Goal: Task Accomplishment & Management: Use online tool/utility

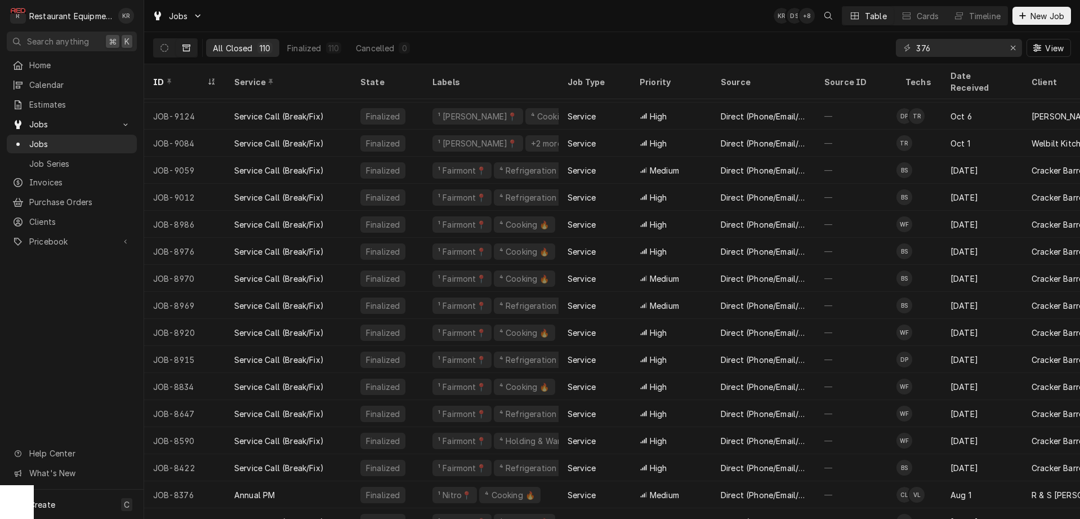
scroll to position [24, 2]
drag, startPoint x: 931, startPoint y: 46, endPoint x: 882, endPoint y: 41, distance: 49.2
click at [916, 41] on input "376" at bounding box center [958, 48] width 84 height 18
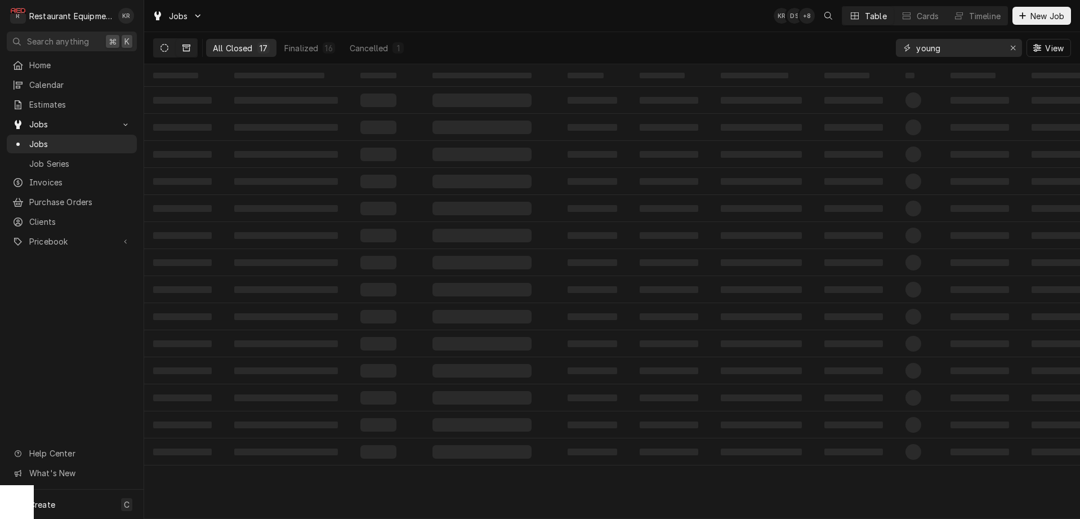
type input "young"
click at [162, 48] on icon "Dynamic Content Wrapper" at bounding box center [164, 48] width 8 height 8
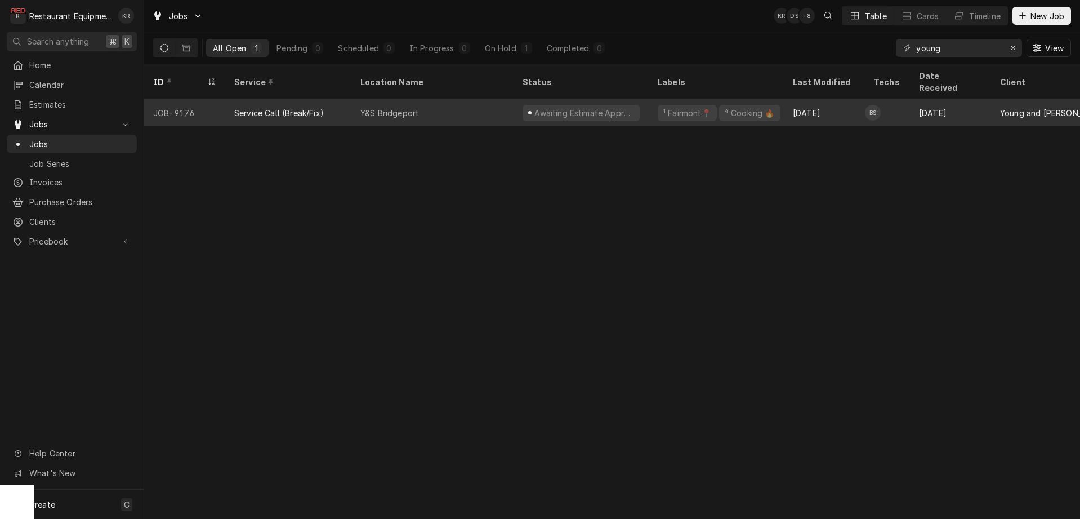
click at [282, 107] on div "Service Call (Break/Fix)" at bounding box center [279, 113] width 90 height 12
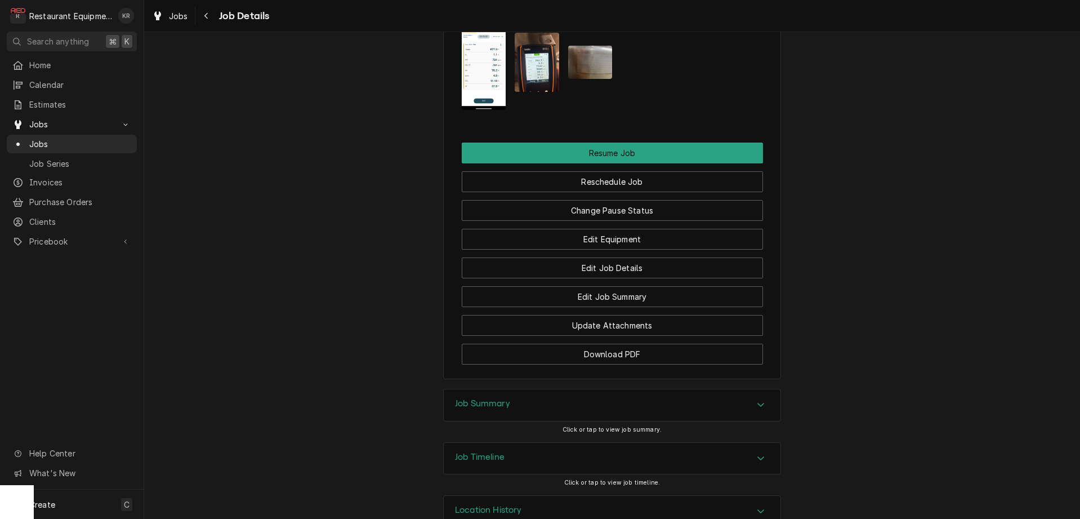
scroll to position [1275, 0]
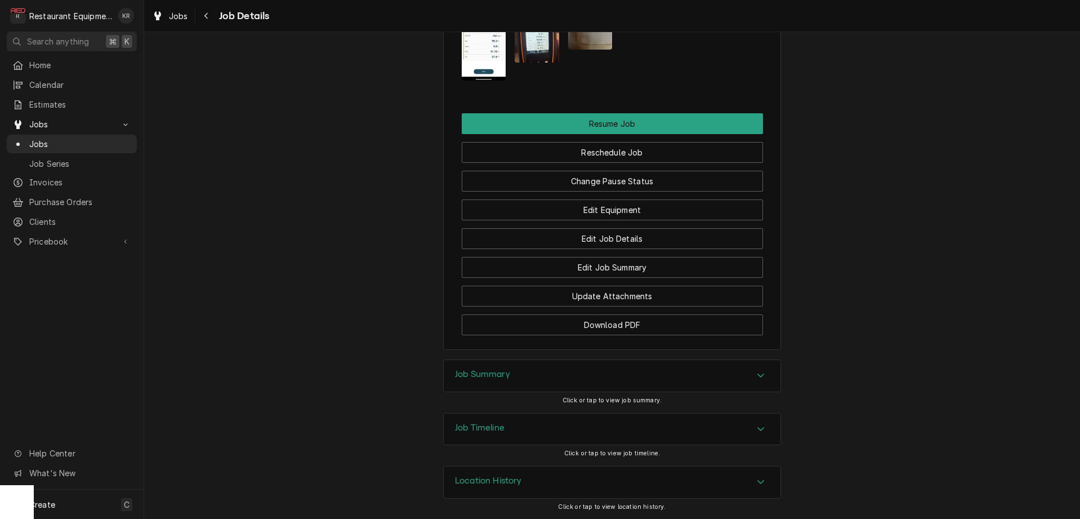
click at [497, 367] on div "Job Summary" at bounding box center [612, 376] width 337 height 32
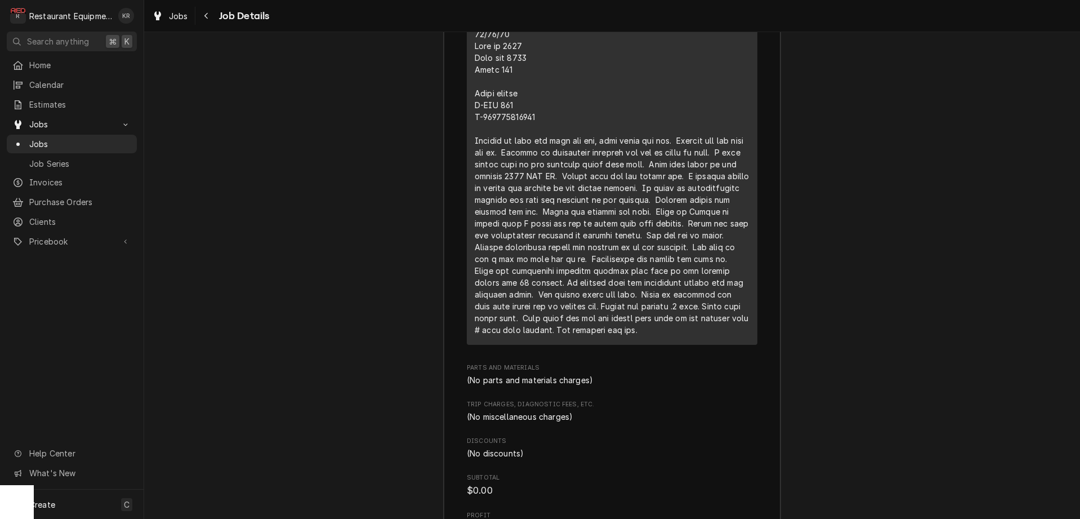
scroll to position [1909, 0]
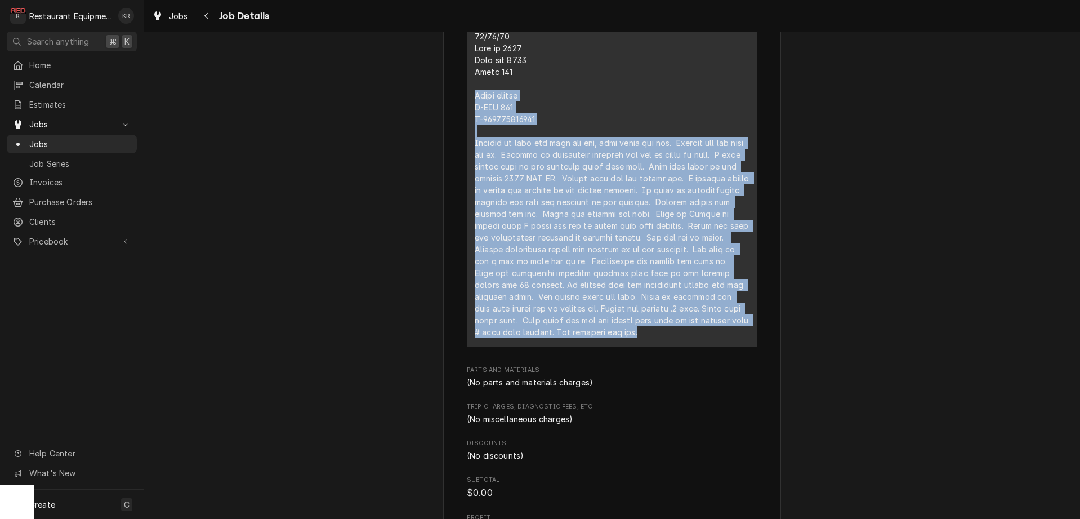
drag, startPoint x: 474, startPoint y: 110, endPoint x: 695, endPoint y: 338, distance: 318.1
click at [716, 346] on div "Short Description Service Call (Break/Fix) Service Date [DATE] Hourly Cost $0.0…" at bounding box center [612, 132] width 291 height 428
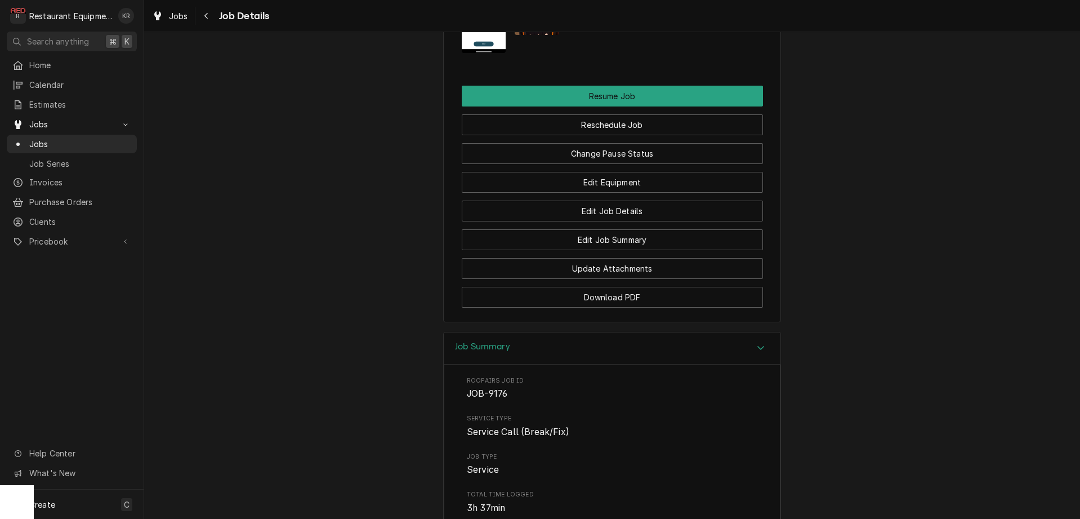
scroll to position [1225, 0]
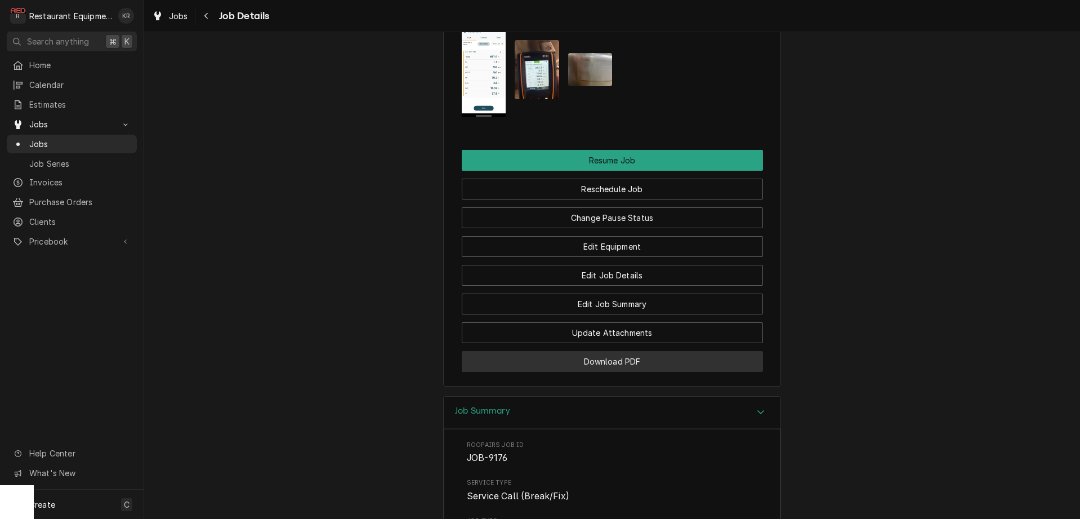
click at [609, 372] on button "Download PDF" at bounding box center [612, 361] width 301 height 21
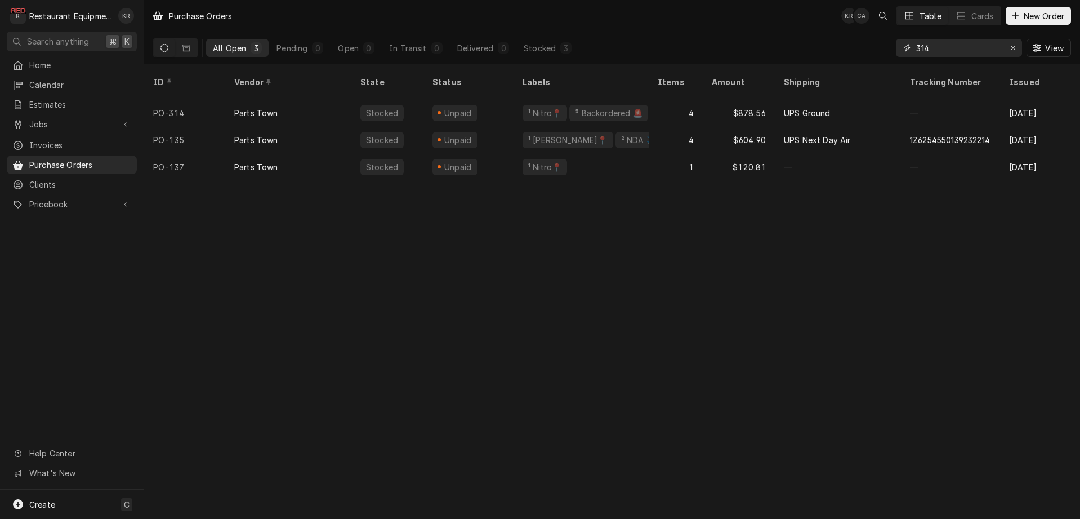
click at [1012, 50] on icon "Erase input" at bounding box center [1013, 48] width 6 height 8
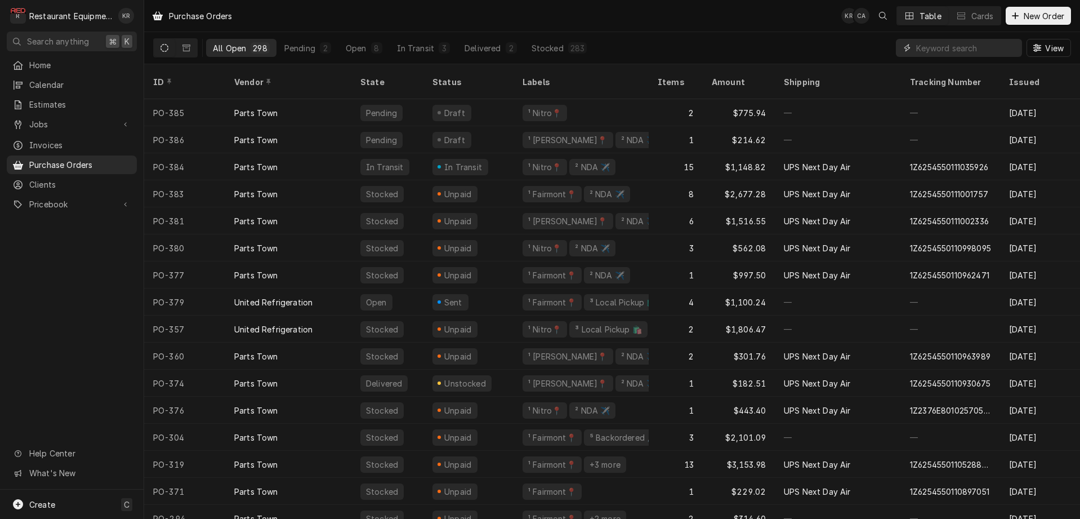
click at [943, 48] on input "Dynamic Content Wrapper" at bounding box center [966, 48] width 100 height 18
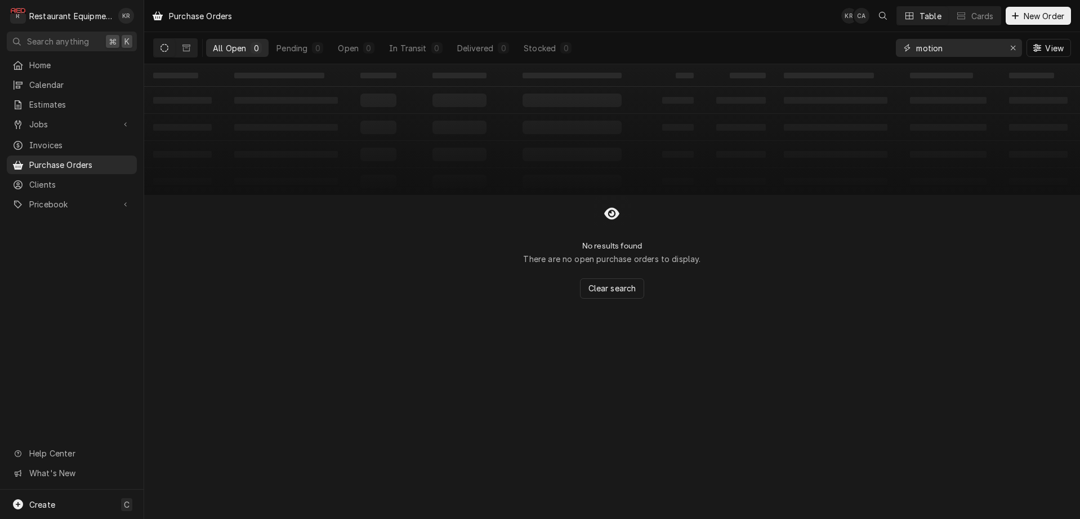
type input "motion"
click at [1015, 51] on icon "Erase input" at bounding box center [1013, 48] width 6 height 8
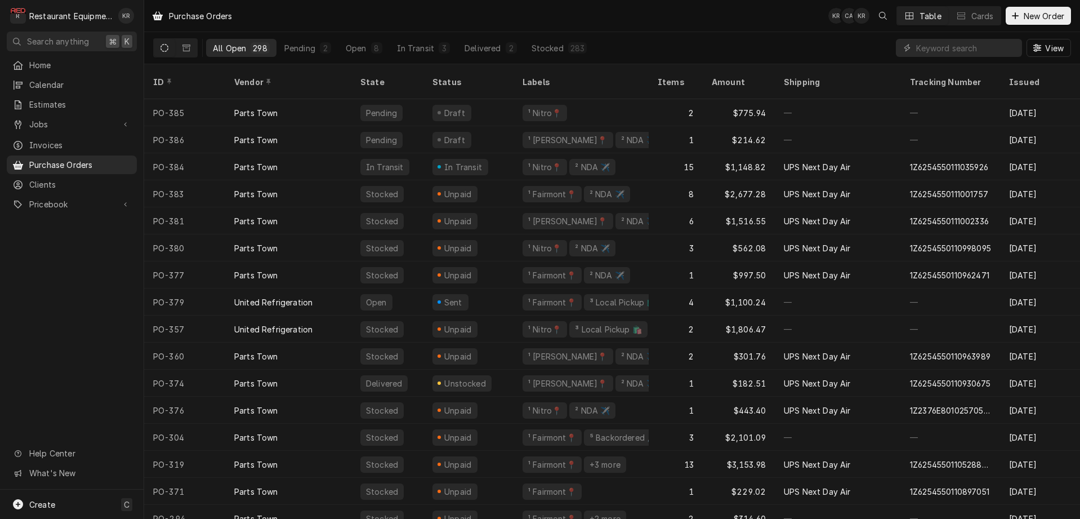
scroll to position [22, 0]
